Goal: Find specific page/section: Find specific page/section

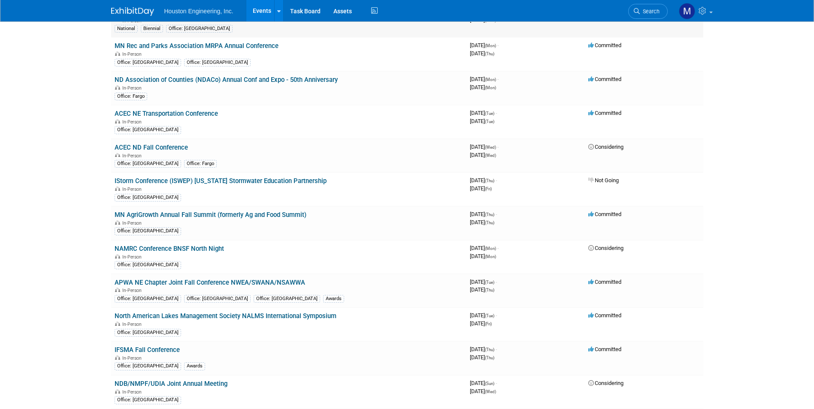
scroll to position [687, 0]
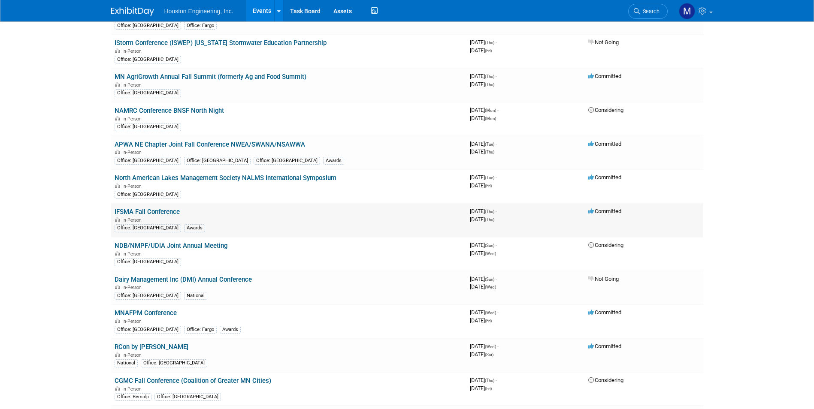
click at [165, 207] on td "IFSMA Fall Conference In-Person Office: Des Moines Awards" at bounding box center [288, 220] width 355 height 34
click at [164, 212] on link "IFSMA Fall Conference" at bounding box center [147, 212] width 65 height 8
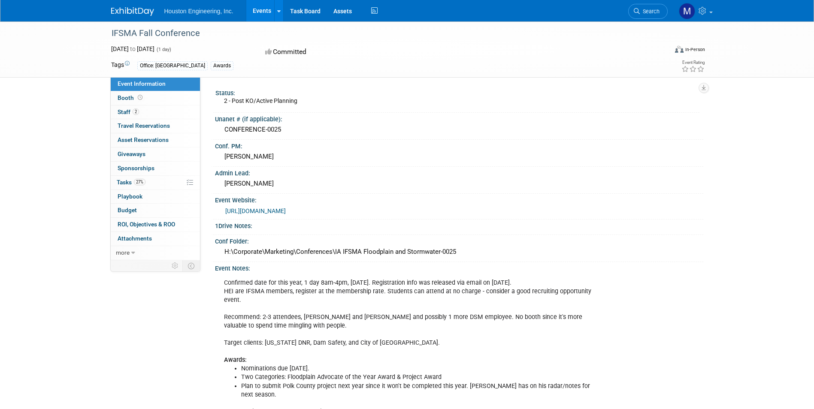
click at [285, 278] on div "Confirmed date for this year, 1 day 8am-4pm, [DATE]. Registration info was rele…" at bounding box center [413, 370] width 390 height 190
click at [285, 278] on div "Confirmed date for this year, 1 day 8am-4pm, Thursday. Registration info was re…" at bounding box center [413, 370] width 390 height 190
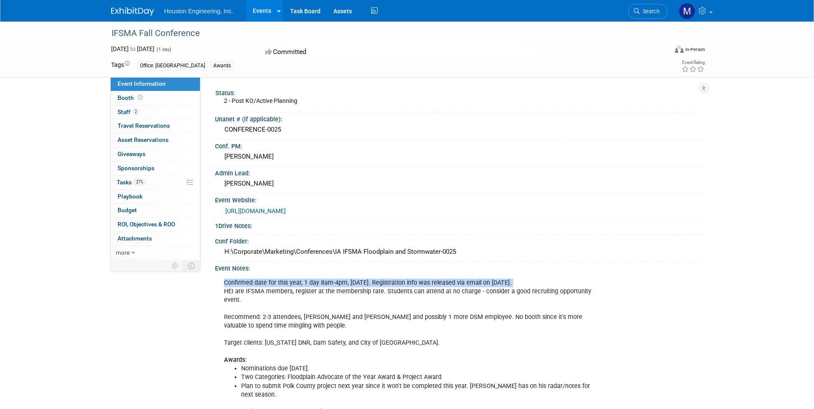
click at [285, 278] on div "Confirmed date for this year, 1 day 8am-4pm, Thursday. Registration info was re…" at bounding box center [413, 370] width 390 height 190
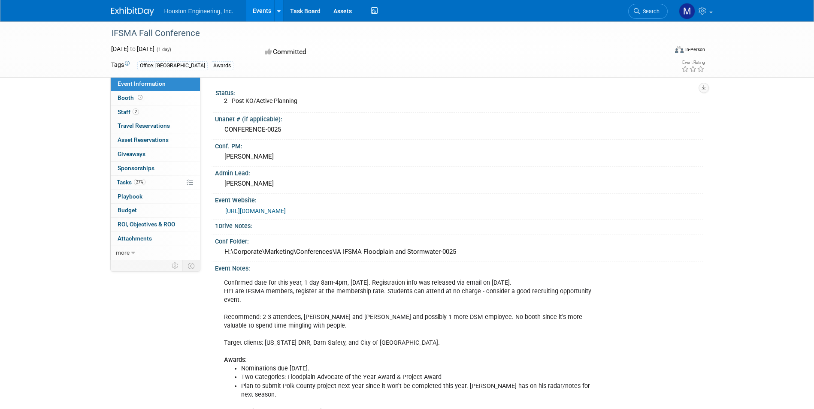
drag, startPoint x: 285, startPoint y: 278, endPoint x: 285, endPoint y: 293, distance: 15.4
click at [285, 293] on div "Confirmed date for this year, 1 day 8am-4pm, Thursday. Registration info was re…" at bounding box center [413, 370] width 390 height 190
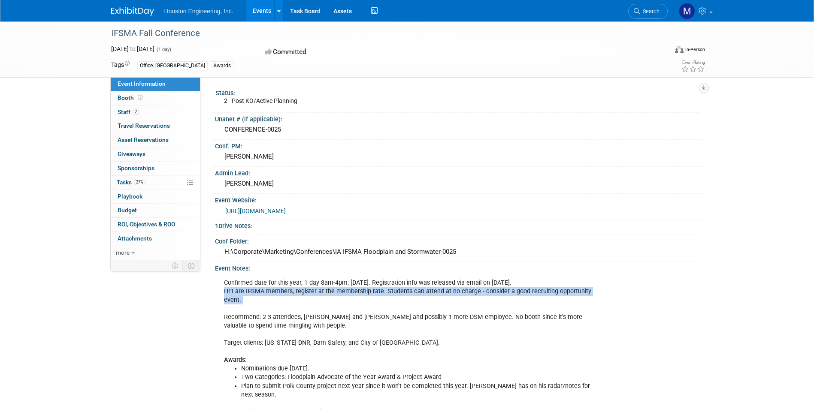
click at [285, 293] on div "Confirmed date for this year, 1 day 8am-4pm, Thursday. Registration info was re…" at bounding box center [413, 370] width 390 height 190
click at [142, 184] on span "27%" at bounding box center [140, 182] width 12 height 6
